Goal: Complete application form: Complete application form

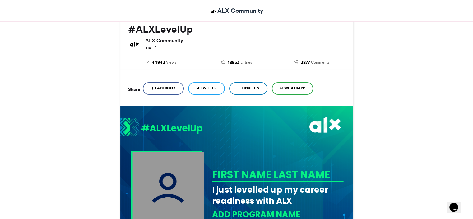
scroll to position [91, 0]
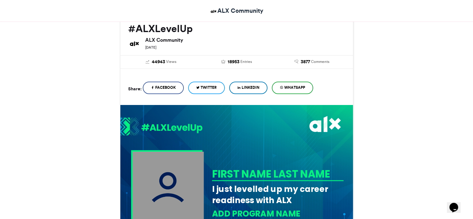
click at [249, 86] on span "LinkedIn" at bounding box center [251, 88] width 18 height 6
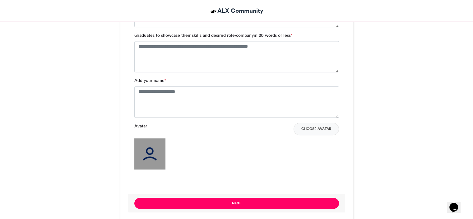
scroll to position [498, 0]
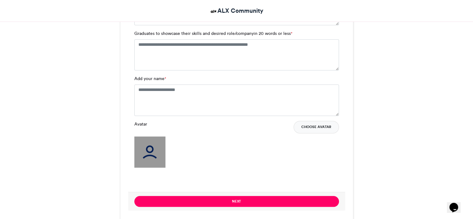
click at [332, 127] on button "Choose Avatar" at bounding box center [316, 127] width 45 height 12
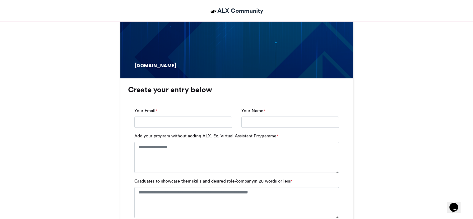
scroll to position [350, 0]
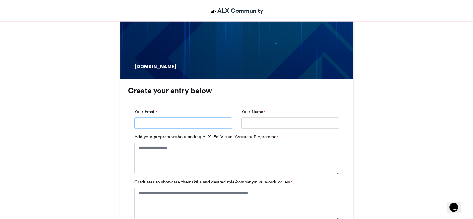
click at [204, 122] on input "Your Email *" at bounding box center [183, 122] width 98 height 11
type input "**********"
click at [290, 149] on textarea "Add your program without adding ALX. Ex. Virtual Assistant Programme *" at bounding box center [236, 158] width 205 height 31
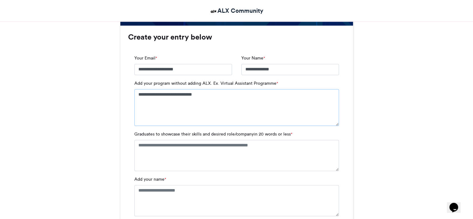
scroll to position [404, 0]
type textarea "**********"
click at [150, 146] on textarea "Graduates to showcase their skills and desired role/companyin 20 words or less *" at bounding box center [236, 154] width 205 height 31
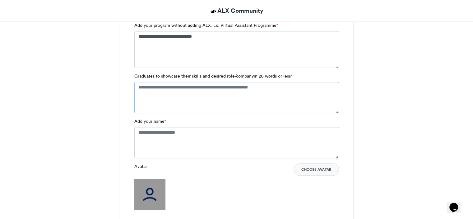
scroll to position [471, 0]
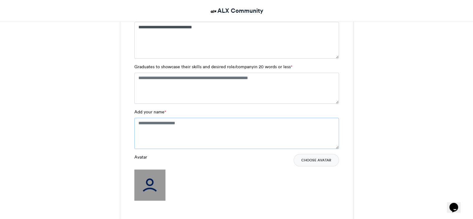
click at [149, 122] on textarea "Add your name *" at bounding box center [236, 133] width 205 height 31
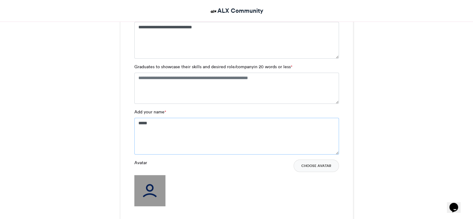
type textarea "*****"
click at [140, 193] on img at bounding box center [149, 190] width 31 height 31
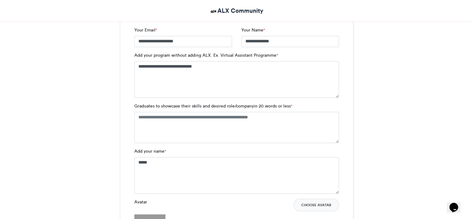
scroll to position [431, 0]
click at [162, 118] on textarea "Graduates to showcase their skills and desired role/companyin 20 words or less *" at bounding box center [236, 127] width 205 height 31
